Goal: Task Accomplishment & Management: Manage account settings

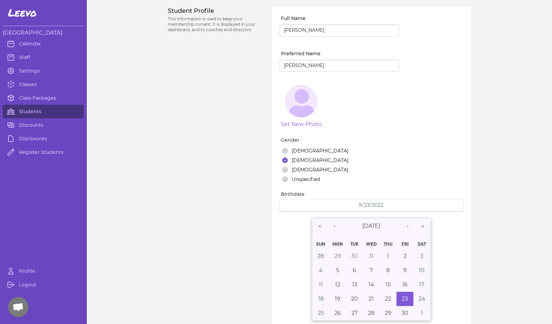
select select "MT"
select select "7"
click at [33, 112] on link "Students" at bounding box center [43, 112] width 81 height 14
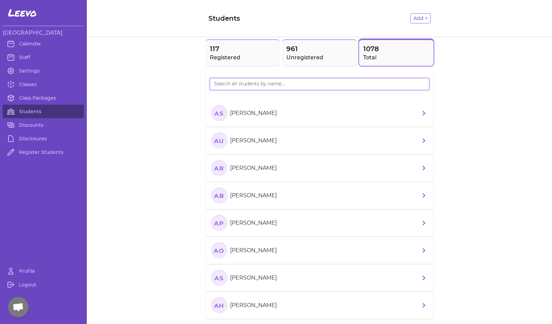
click at [262, 84] on input "search" at bounding box center [319, 84] width 219 height 12
type input "[PERSON_NAME]"
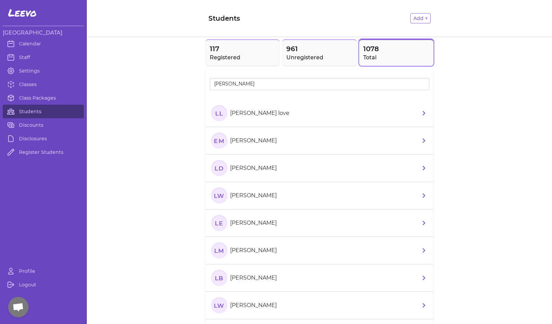
click at [216, 115] on text "Ll" at bounding box center [219, 112] width 8 height 7
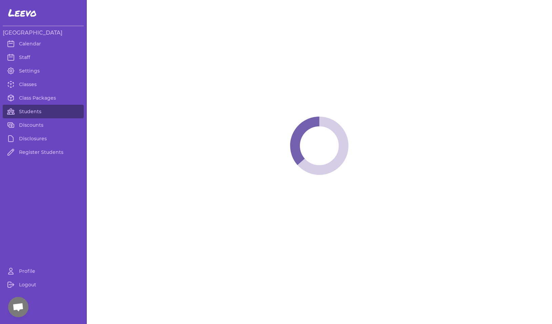
select select "MT"
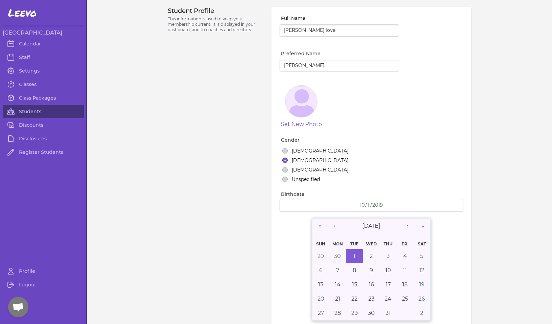
select select "1"
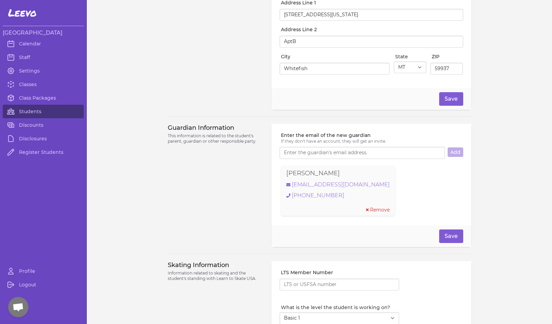
scroll to position [315, 0]
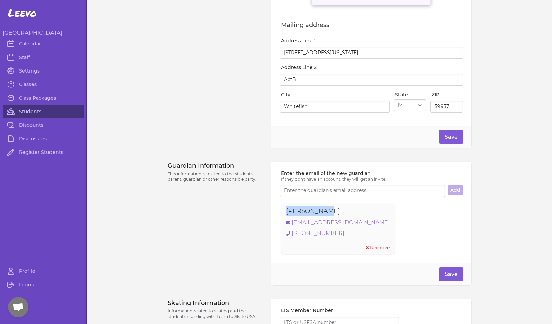
drag, startPoint x: 319, startPoint y: 214, endPoint x: 278, endPoint y: 213, distance: 41.0
click at [281, 213] on div "[PERSON_NAME] [PERSON_NAME][EMAIL_ADDRESS][DOMAIN_NAME] [PHONE_NUMBER] Remove" at bounding box center [338, 229] width 114 height 50
copy p "[PERSON_NAME]"
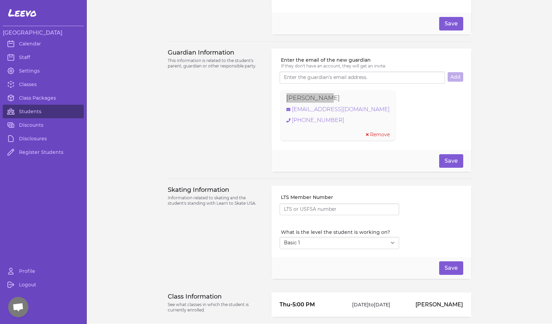
scroll to position [464, 0]
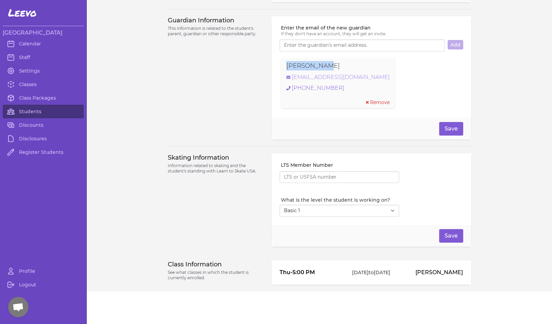
click at [331, 77] on link "[EMAIL_ADDRESS][DOMAIN_NAME]" at bounding box center [337, 77] width 103 height 8
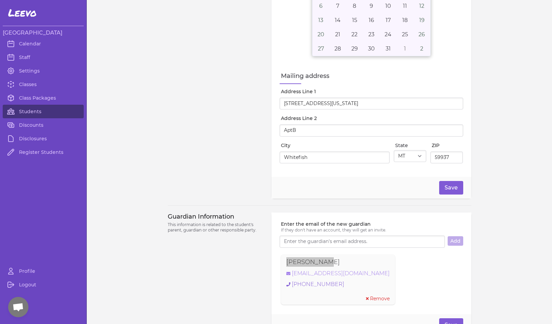
scroll to position [263, 0]
click at [23, 112] on link "Students" at bounding box center [43, 112] width 81 height 14
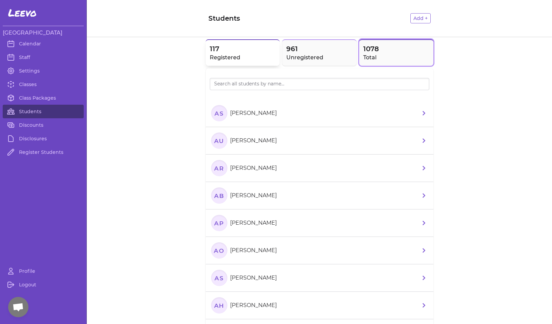
click at [230, 56] on h2 "Registered" at bounding box center [243, 58] width 66 height 8
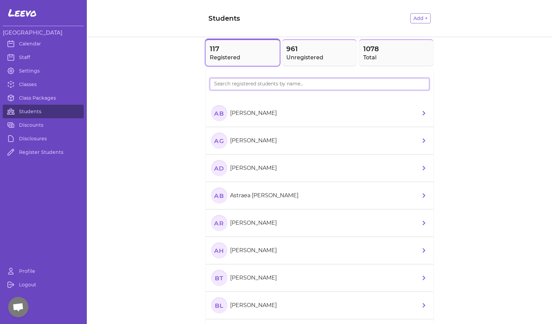
click at [230, 80] on input "search" at bounding box center [319, 84] width 219 height 12
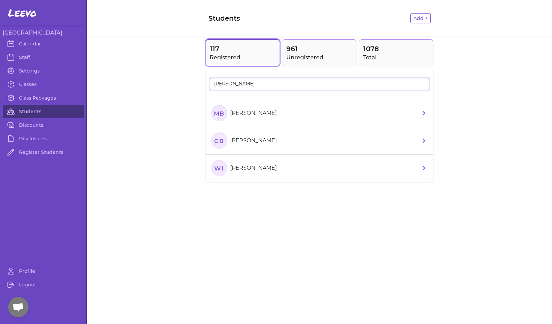
type input "[PERSON_NAME]"
click at [216, 119] on icon "MB" at bounding box center [219, 113] width 16 height 16
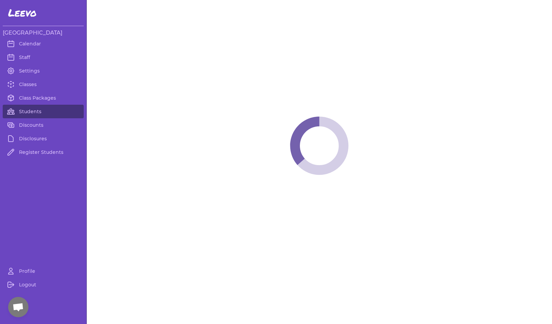
select select "MT"
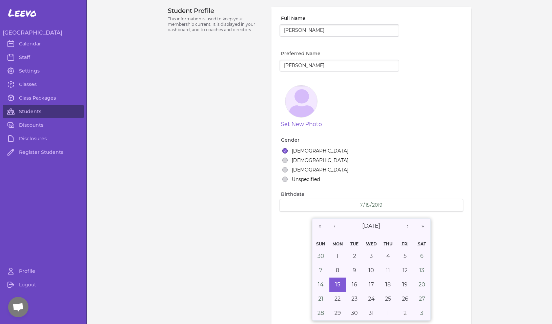
select select "1"
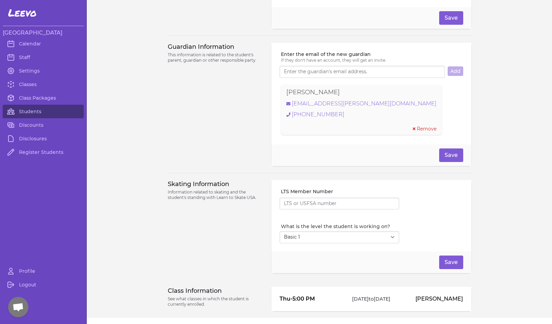
drag, startPoint x: 333, startPoint y: 92, endPoint x: 327, endPoint y: 94, distance: 5.5
click at [328, 92] on div "[PERSON_NAME]" at bounding box center [361, 91] width 150 height 9
drag, startPoint x: 332, startPoint y: 97, endPoint x: 269, endPoint y: 90, distance: 63.3
click at [271, 90] on div "Enter the email of the new guardian If they don't have an account, they will ge…" at bounding box center [370, 94] width 199 height 102
copy p "[PERSON_NAME]"
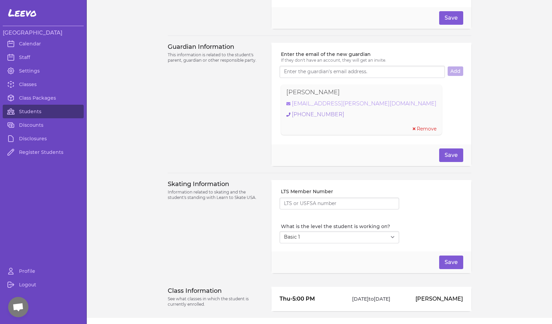
click at [332, 106] on link "[EMAIL_ADDRESS][PERSON_NAME][DOMAIN_NAME]" at bounding box center [361, 104] width 150 height 8
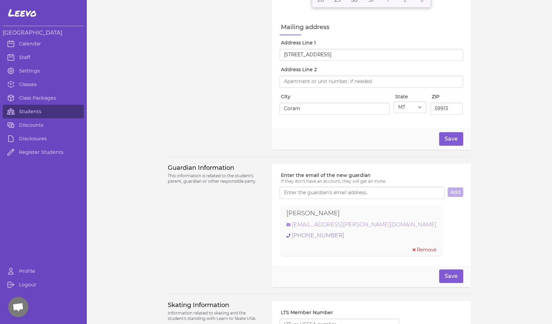
scroll to position [464, 0]
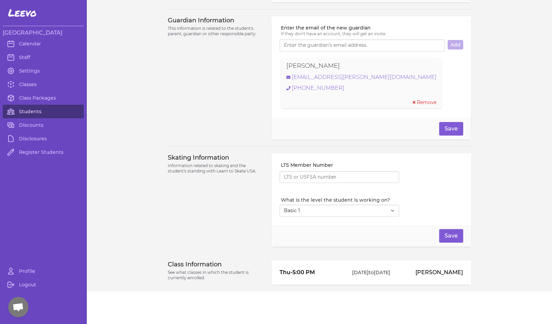
click at [33, 112] on link "Students" at bounding box center [43, 112] width 81 height 14
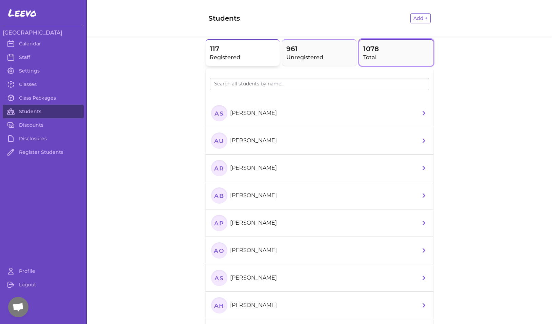
click at [237, 61] on h2 "Registered" at bounding box center [243, 58] width 66 height 8
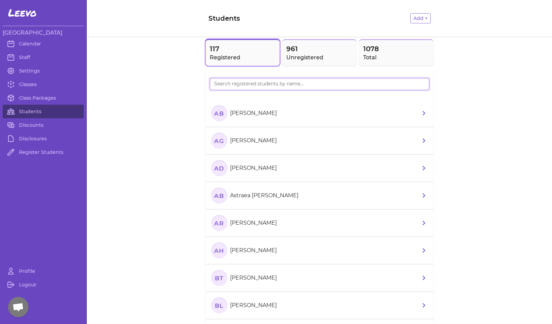
click at [241, 88] on input "search" at bounding box center [319, 84] width 219 height 12
type input "bald"
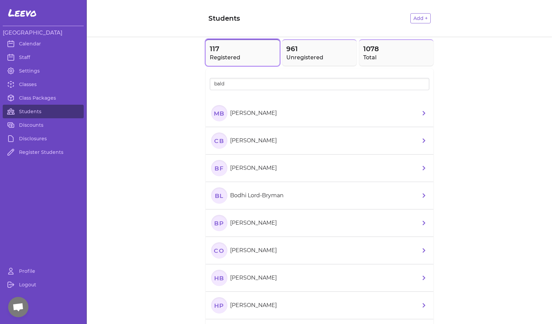
click at [214, 141] on text "CB" at bounding box center [219, 140] width 10 height 7
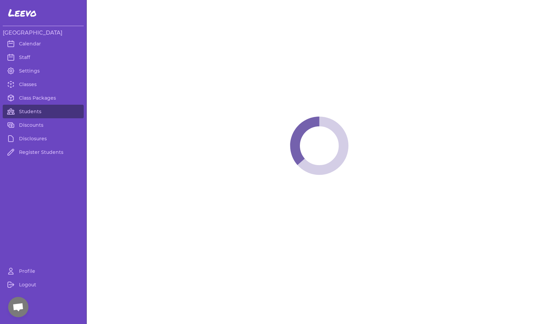
select select "MT"
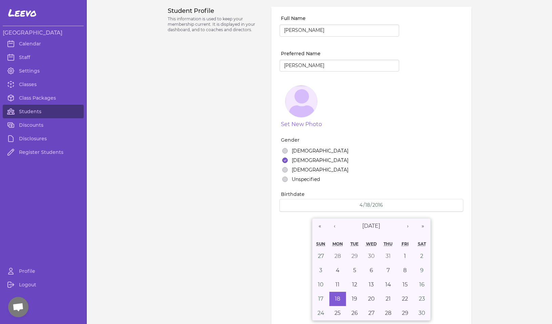
select select "1"
click at [45, 110] on link "Students" at bounding box center [43, 112] width 81 height 14
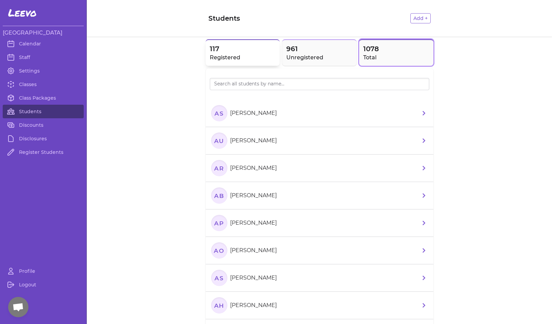
click at [233, 63] on button "117 Registered" at bounding box center [243, 52] width 74 height 26
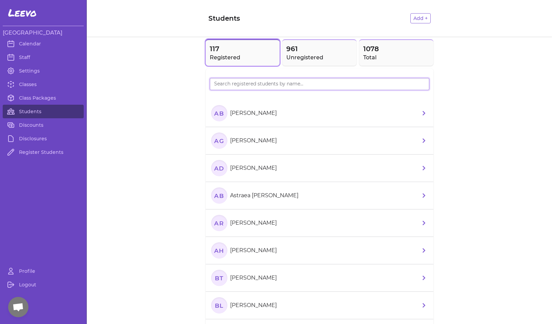
click at [237, 85] on input "search" at bounding box center [319, 84] width 219 height 12
type input "[PERSON_NAME]"
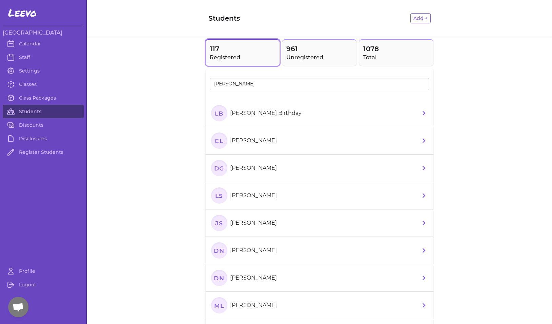
drag, startPoint x: 220, startPoint y: 97, endPoint x: 215, endPoint y: 112, distance: 15.5
click at [215, 112] on text "LB" at bounding box center [218, 112] width 9 height 7
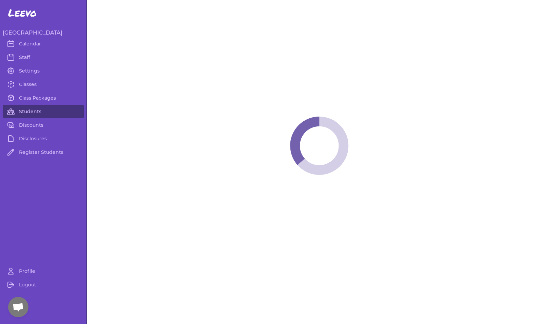
select select "MT"
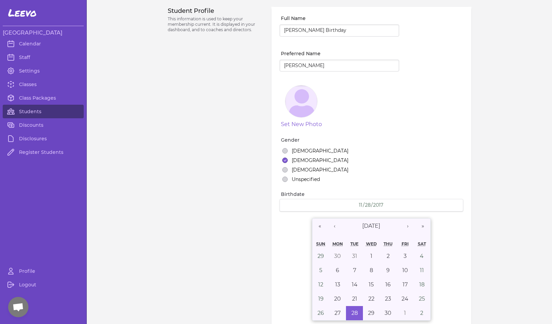
select select "1"
click at [32, 113] on link "Students" at bounding box center [43, 112] width 81 height 14
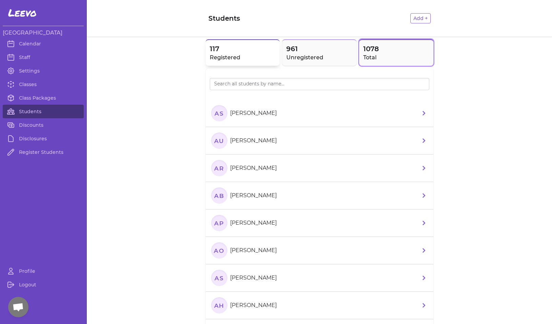
click at [243, 55] on h2 "Registered" at bounding box center [243, 58] width 66 height 8
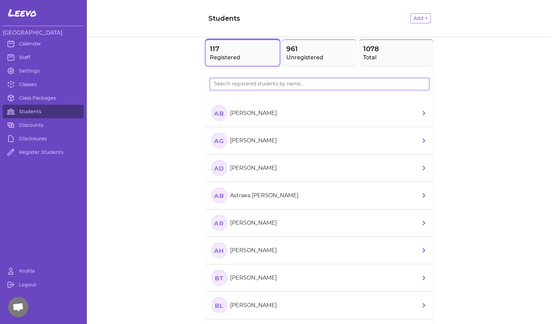
click at [245, 85] on input "search" at bounding box center [319, 84] width 219 height 12
type input "greyson"
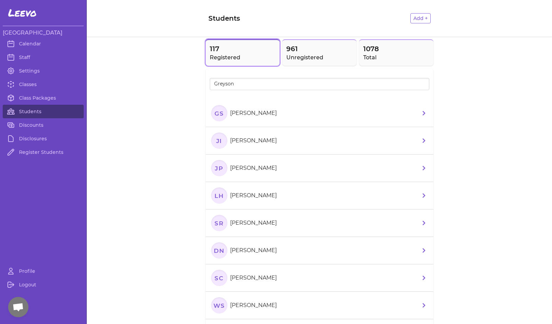
drag, startPoint x: 223, startPoint y: 102, endPoint x: 220, endPoint y: 117, distance: 15.5
click at [220, 116] on text "GS" at bounding box center [218, 112] width 9 height 7
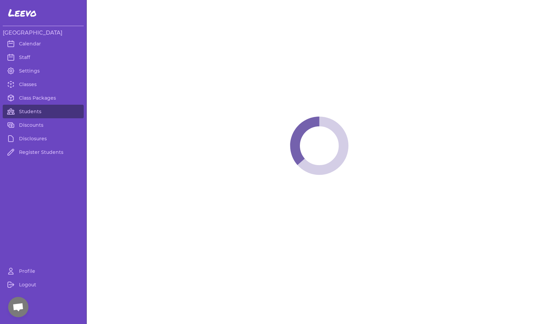
select select "MT"
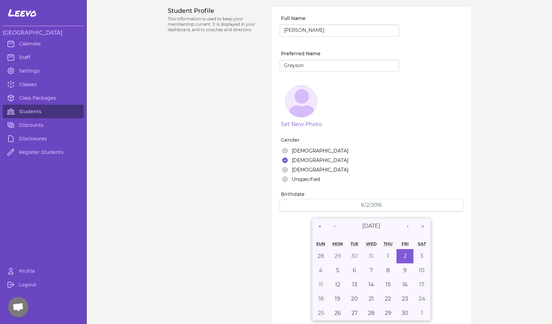
select select "1"
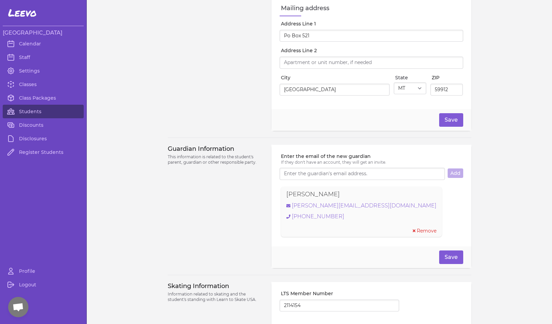
scroll to position [330, 0]
drag, startPoint x: 328, startPoint y: 198, endPoint x: 280, endPoint y: 196, distance: 47.8
click at [281, 196] on div "[PERSON_NAME] Sheldon [EMAIL_ADDRESS][DOMAIN_NAME] [PHONE_NUMBER] Remove" at bounding box center [361, 213] width 161 height 50
click at [323, 211] on link "[PERSON_NAME][EMAIL_ADDRESS][DOMAIN_NAME]" at bounding box center [361, 207] width 150 height 8
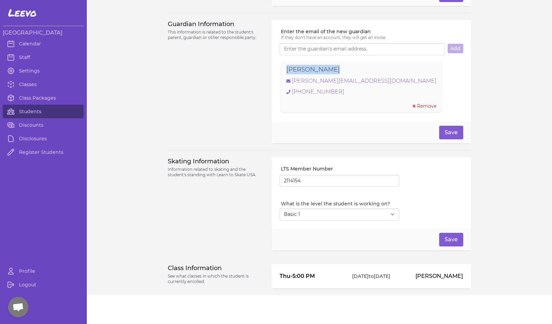
scroll to position [464, 0]
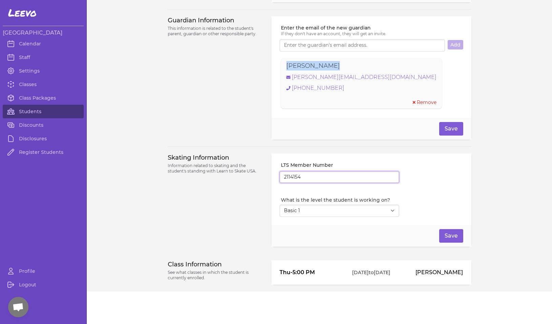
click at [285, 174] on input "2114154" at bounding box center [339, 177] width 120 height 12
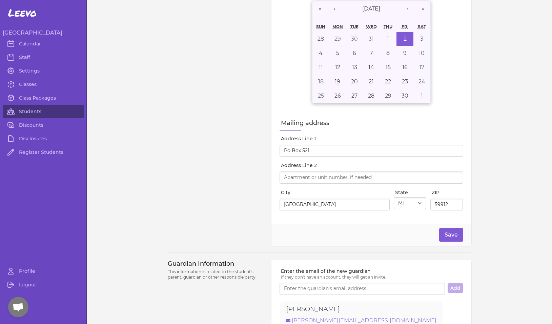
scroll to position [358, 0]
